Goal: Transaction & Acquisition: Purchase product/service

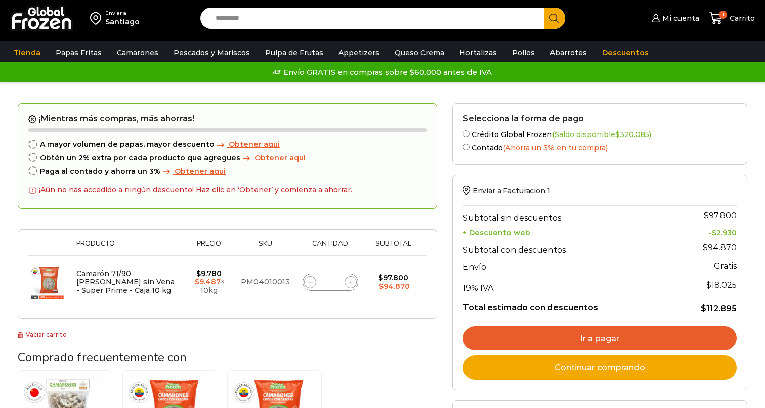
click at [254, 284] on td "PM04010013" at bounding box center [265, 282] width 60 height 53
copy td "PM04010013"
click at [309, 21] on input "Search input" at bounding box center [375, 18] width 328 height 21
paste input "**********"
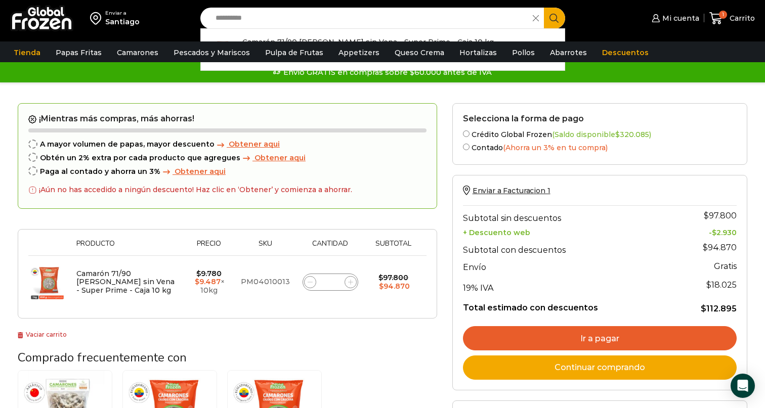
type input "**********"
click at [544, 8] on button "Search" at bounding box center [554, 18] width 21 height 21
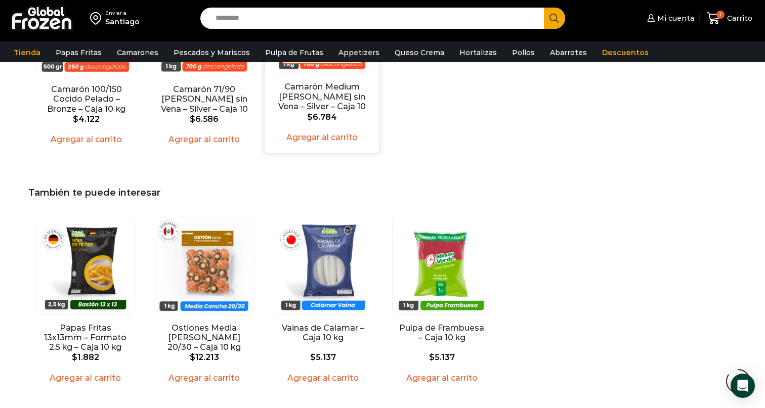
scroll to position [1524, 0]
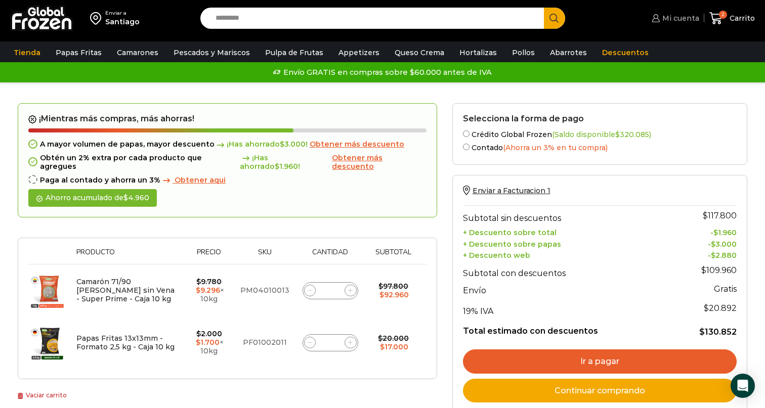
click at [685, 17] on span "Mi cuenta" at bounding box center [679, 18] width 39 height 10
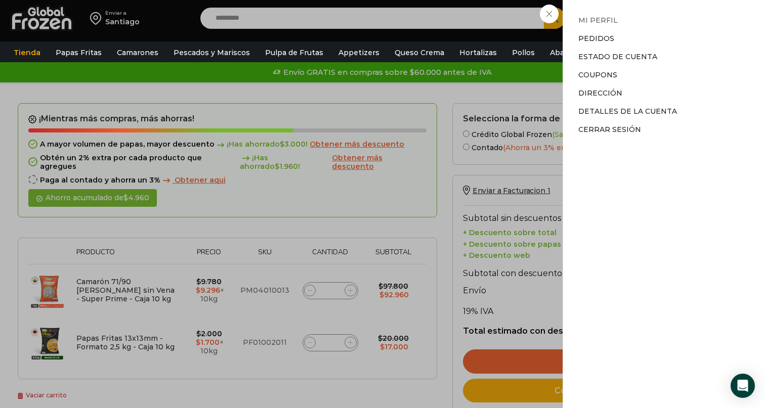
click at [597, 18] on link "Mi perfil" at bounding box center [597, 20] width 39 height 9
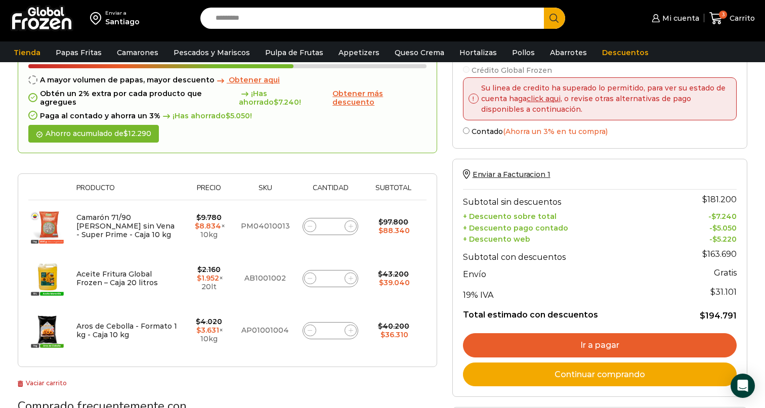
scroll to position [213, 0]
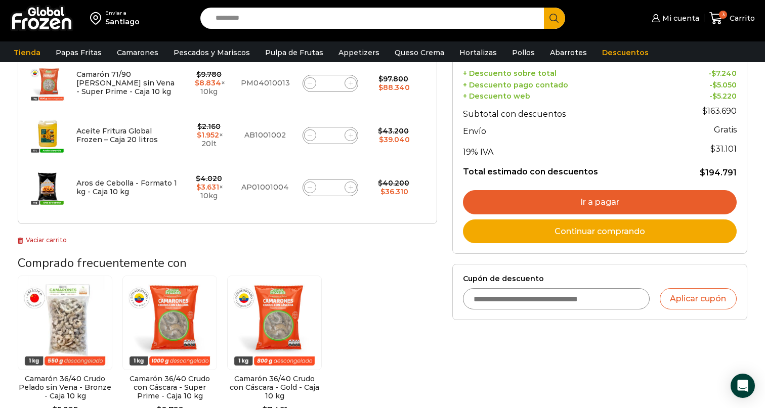
click at [50, 236] on link "Vaciar carrito" at bounding box center [42, 240] width 49 height 8
